Goal: Transaction & Acquisition: Download file/media

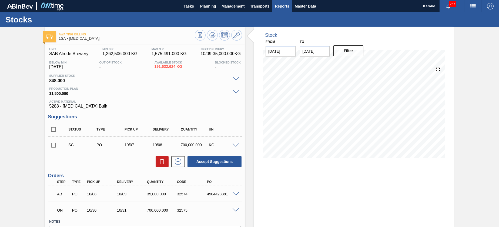
click at [285, 6] on span "Reports" at bounding box center [282, 6] width 14 height 6
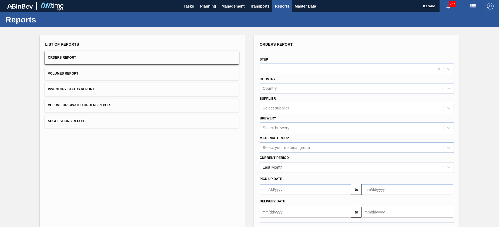
click at [343, 166] on div "Last Month" at bounding box center [352, 167] width 184 height 8
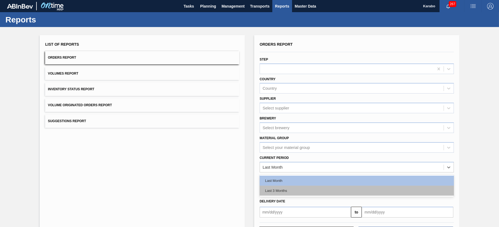
click at [307, 191] on div "Last 3 Months" at bounding box center [356, 190] width 194 height 10
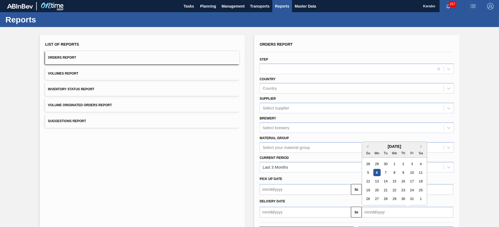
click at [376, 215] on input "text" at bounding box center [406, 212] width 91 height 11
click at [367, 145] on button "Previous Month" at bounding box center [366, 144] width 4 height 4
click at [412, 186] on div "26" at bounding box center [411, 187] width 7 height 7
type input "09/26/2025"
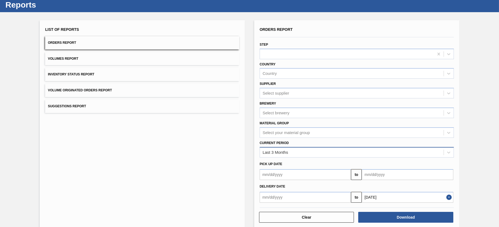
scroll to position [23, 0]
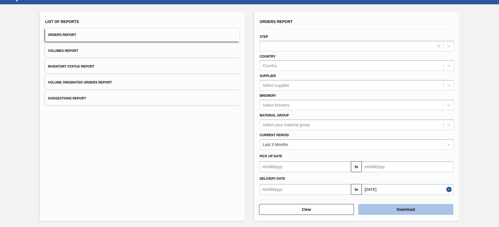
click at [381, 211] on button "Download" at bounding box center [405, 209] width 95 height 11
